Goal: Information Seeking & Learning: Find specific fact

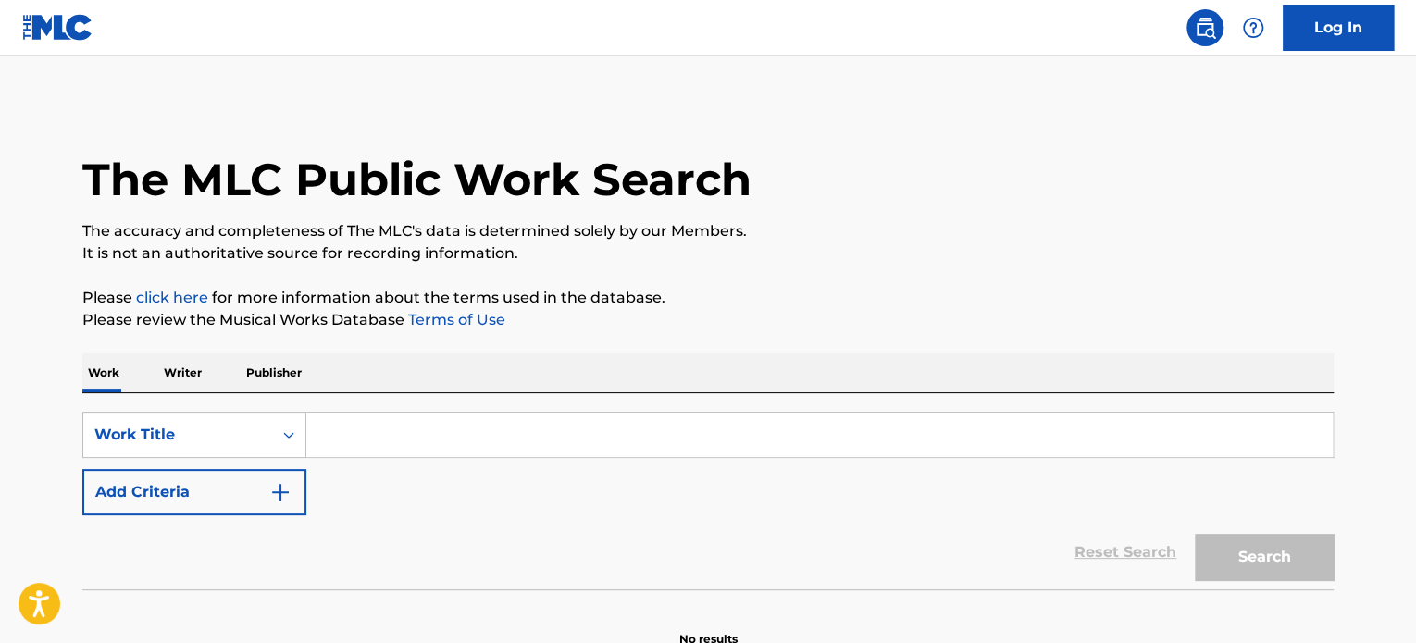
click at [395, 446] on input "Search Form" at bounding box center [819, 435] width 1026 height 44
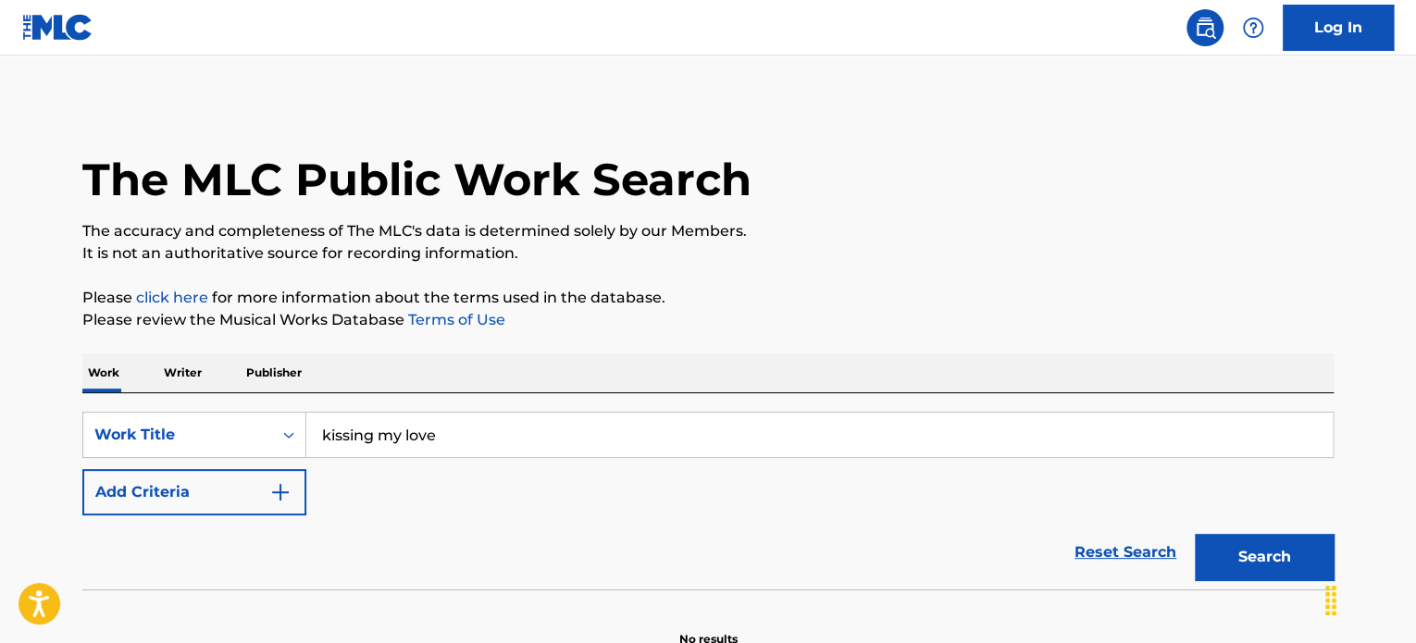
type input "kissing my love"
click at [82, 469] on button "Add Criteria" at bounding box center [194, 492] width 224 height 46
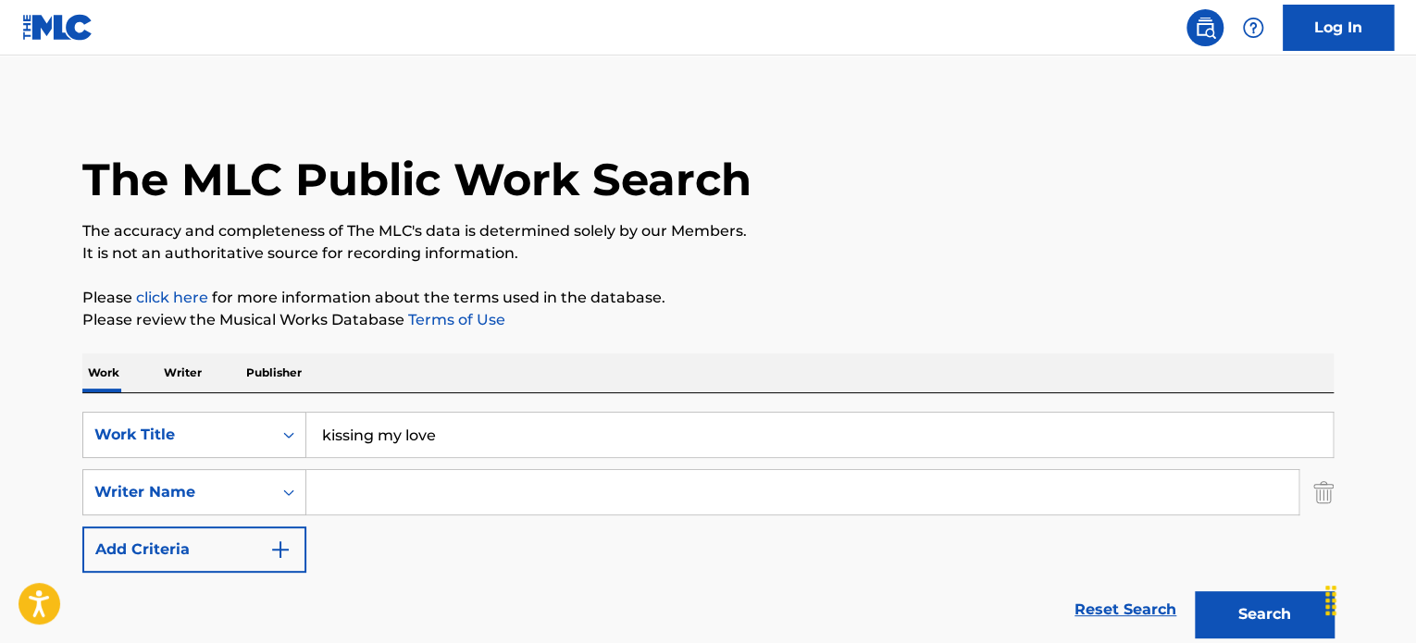
click at [392, 499] on input "Search Form" at bounding box center [802, 492] width 992 height 44
type input "[PERSON_NAME]"
click at [1195, 591] on button "Search" at bounding box center [1264, 614] width 139 height 46
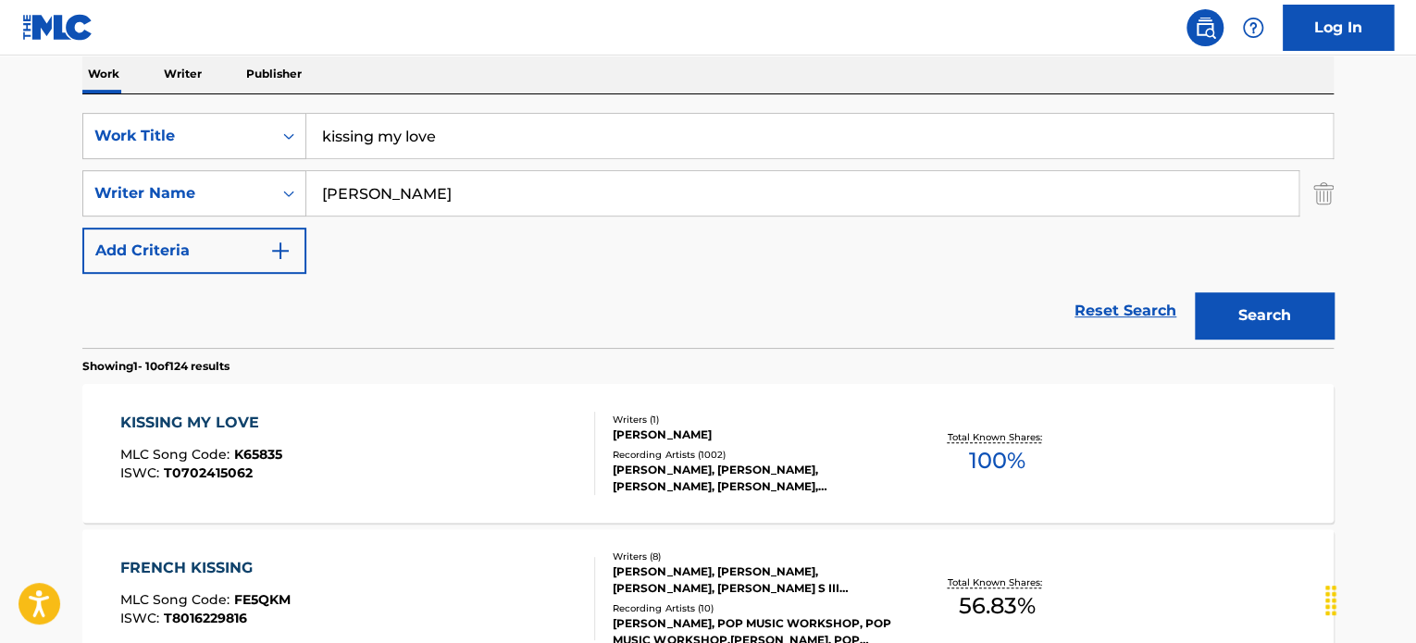
scroll to position [380, 0]
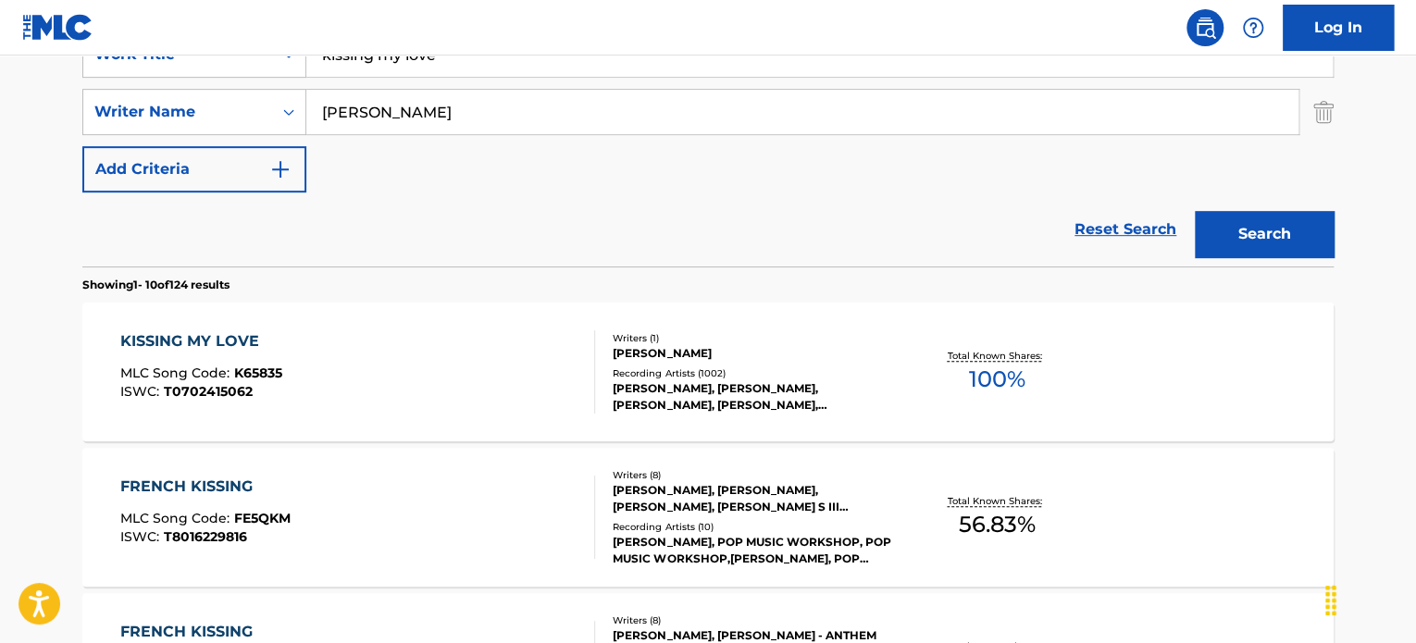
click at [463, 373] on div "KISSING MY LOVE MLC Song Code : K65835 ISWC : T0702415062" at bounding box center [358, 371] width 476 height 83
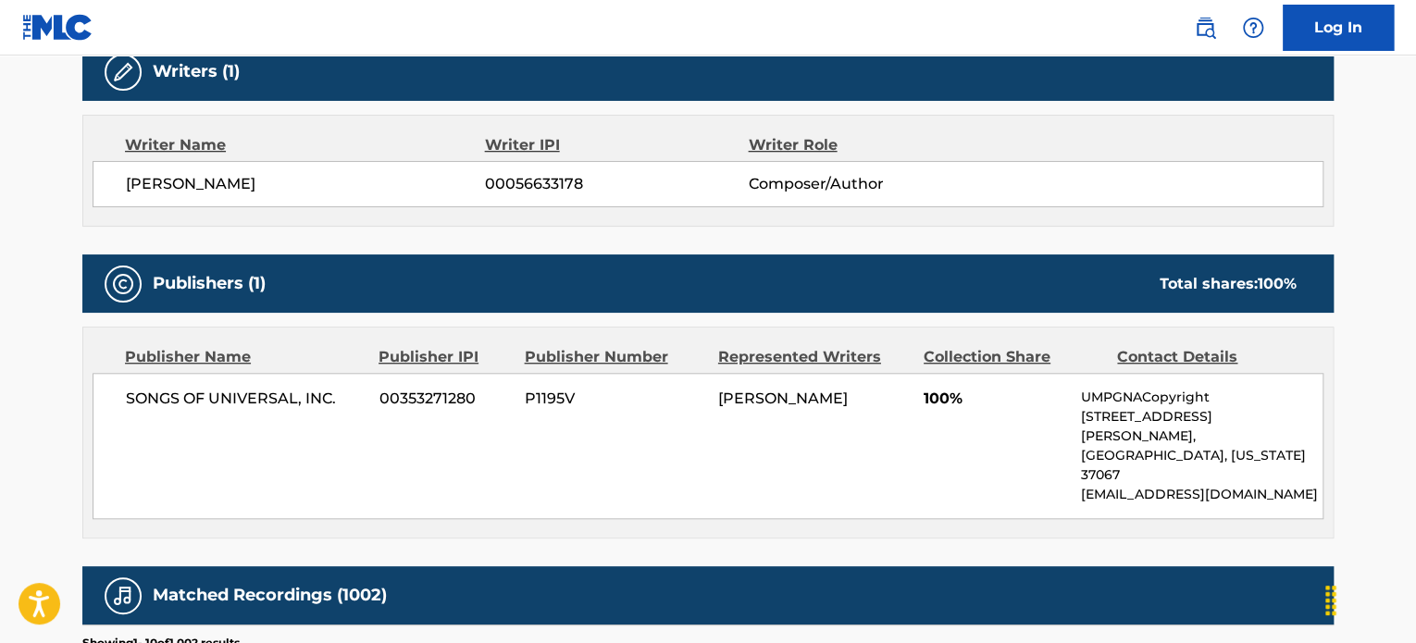
scroll to position [692, 0]
